Goal: Go to known website: Access a specific website the user already knows

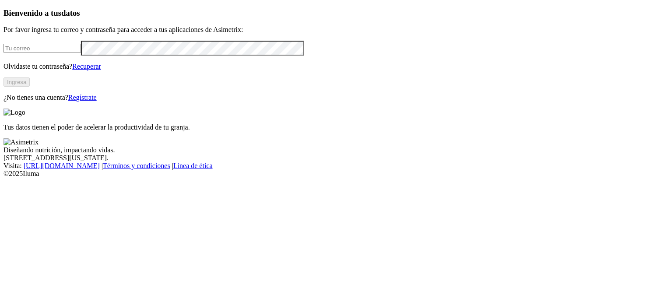
type input "[PERSON_NAME][EMAIL_ADDRESS][DOMAIN_NAME]"
click at [30, 87] on button "Ingresa" at bounding box center [16, 81] width 26 height 9
